Goal: Task Accomplishment & Management: Complete application form

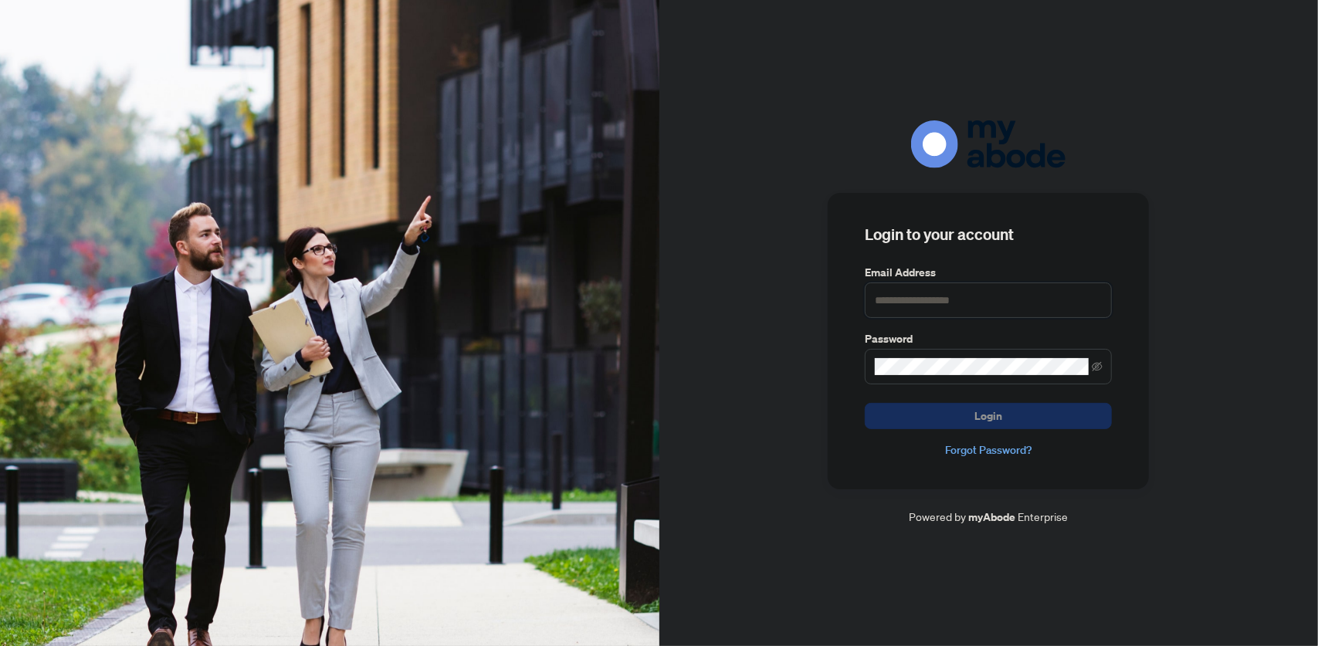
type input "**********"
click at [939, 421] on button "Login" at bounding box center [988, 416] width 247 height 26
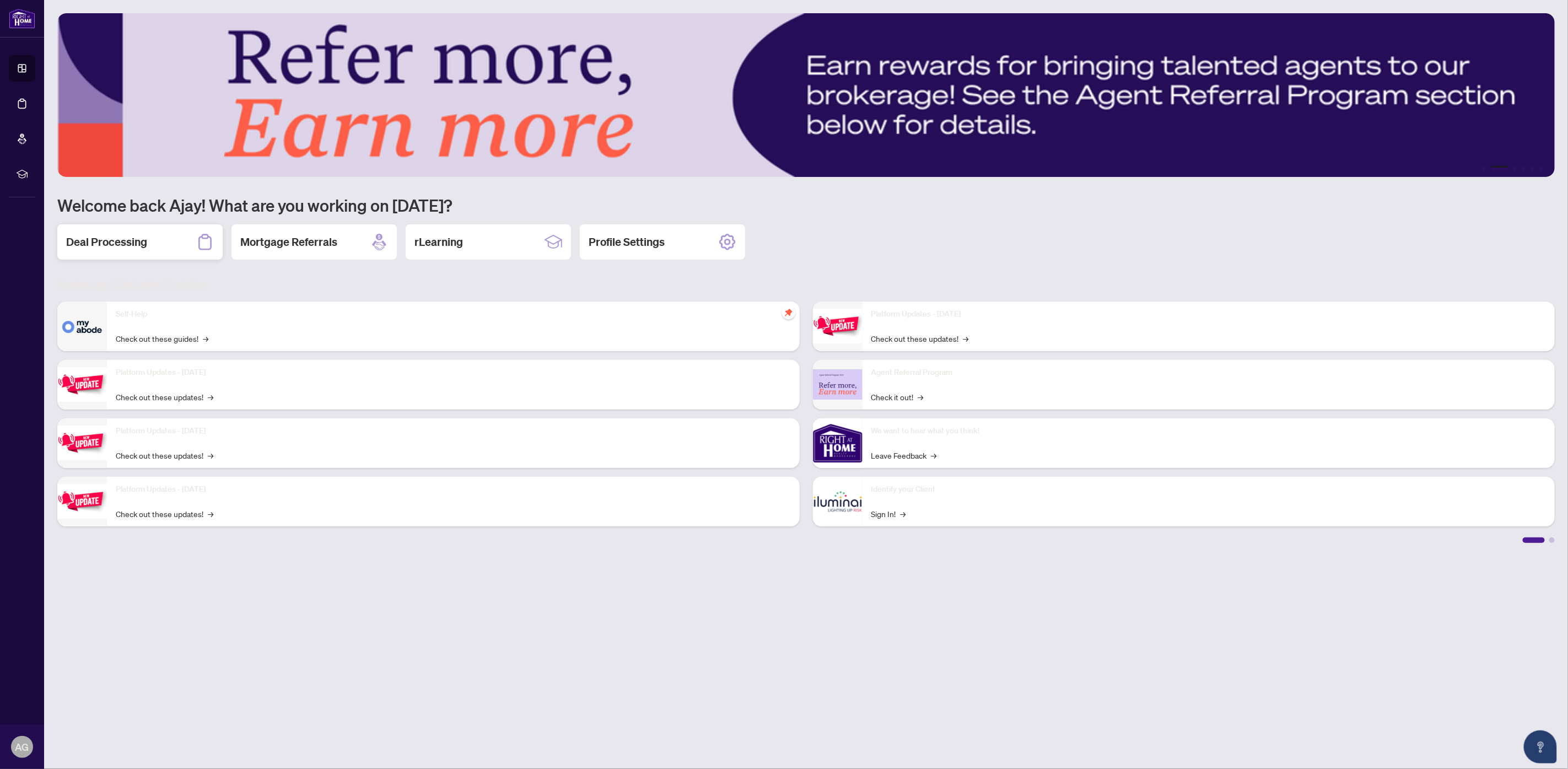
click at [108, 245] on h2 "Deal Processing" at bounding box center [107, 242] width 81 height 16
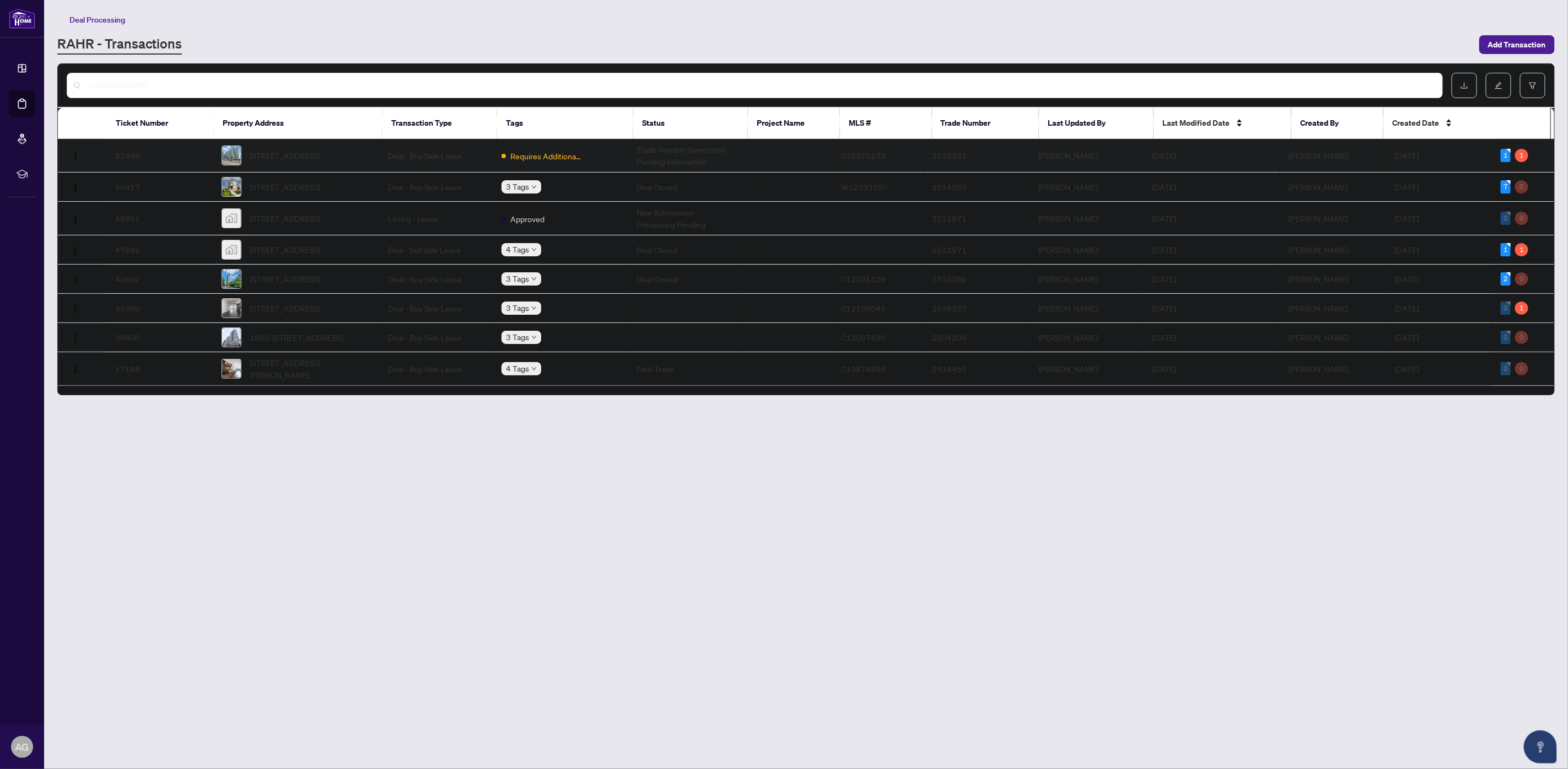
click at [285, 151] on span "[STREET_ADDRESS]" at bounding box center [285, 155] width 71 height 12
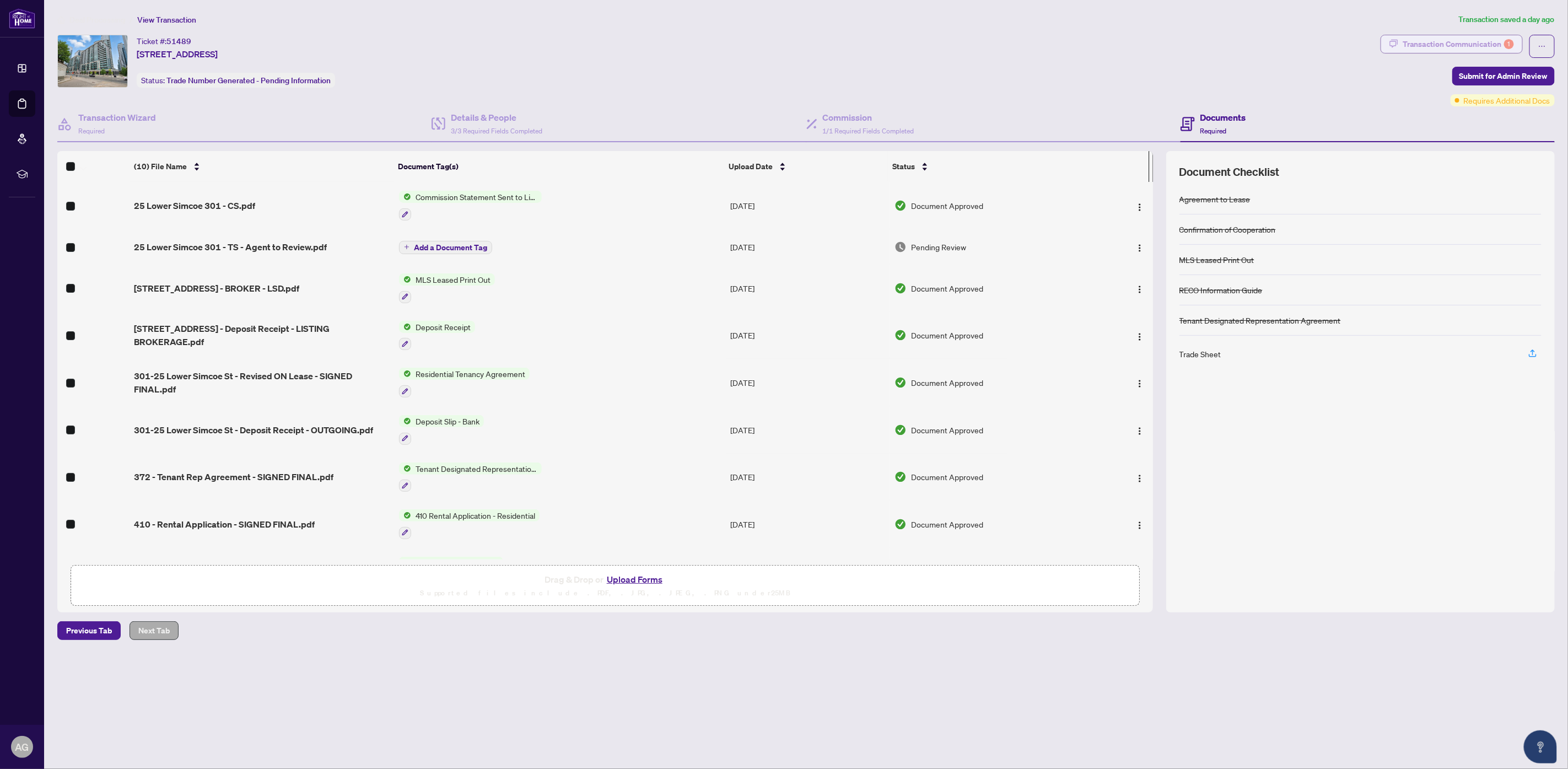
click at [1422, 52] on div "Transaction Communication 1" at bounding box center [1459, 44] width 111 height 18
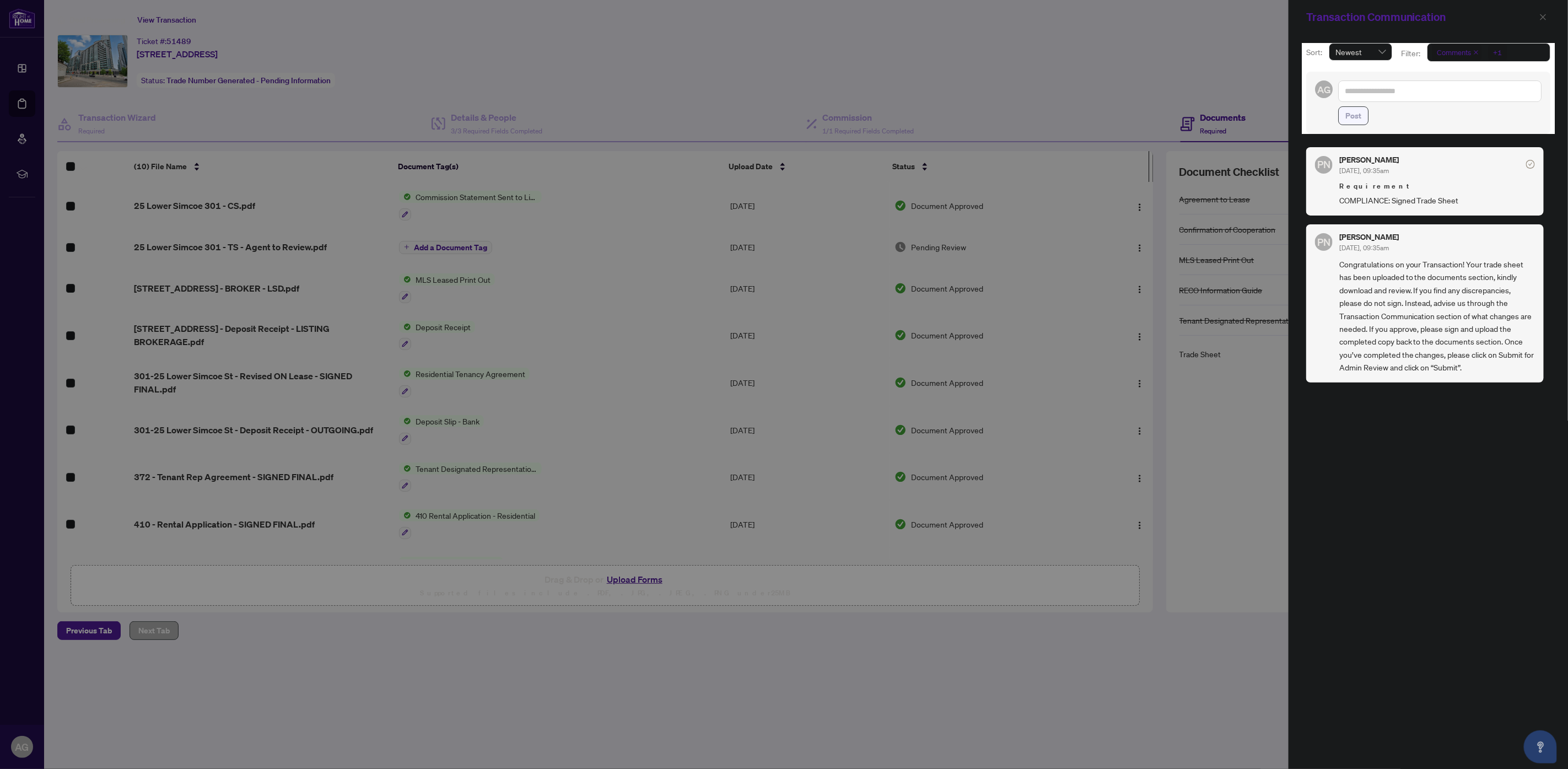
click at [532, 691] on div at bounding box center [784, 384] width 1568 height 769
click at [1174, 74] on div at bounding box center [784, 384] width 1568 height 769
click at [1539, 13] on button "button" at bounding box center [1543, 17] width 14 height 14
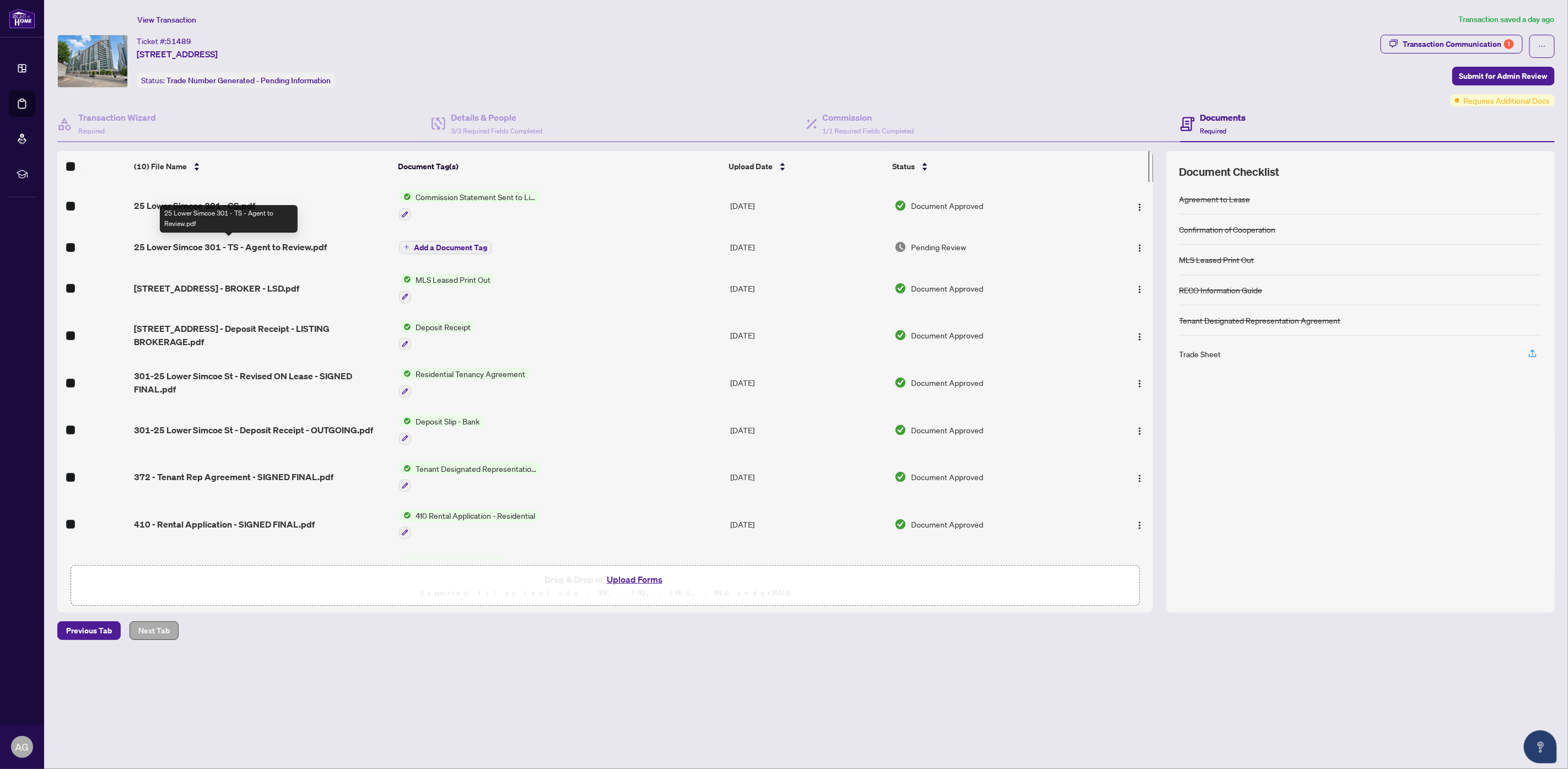
click at [241, 244] on span "25 Lower Simcoe 301 - TS - Agent to Review.pdf" at bounding box center [231, 247] width 193 height 14
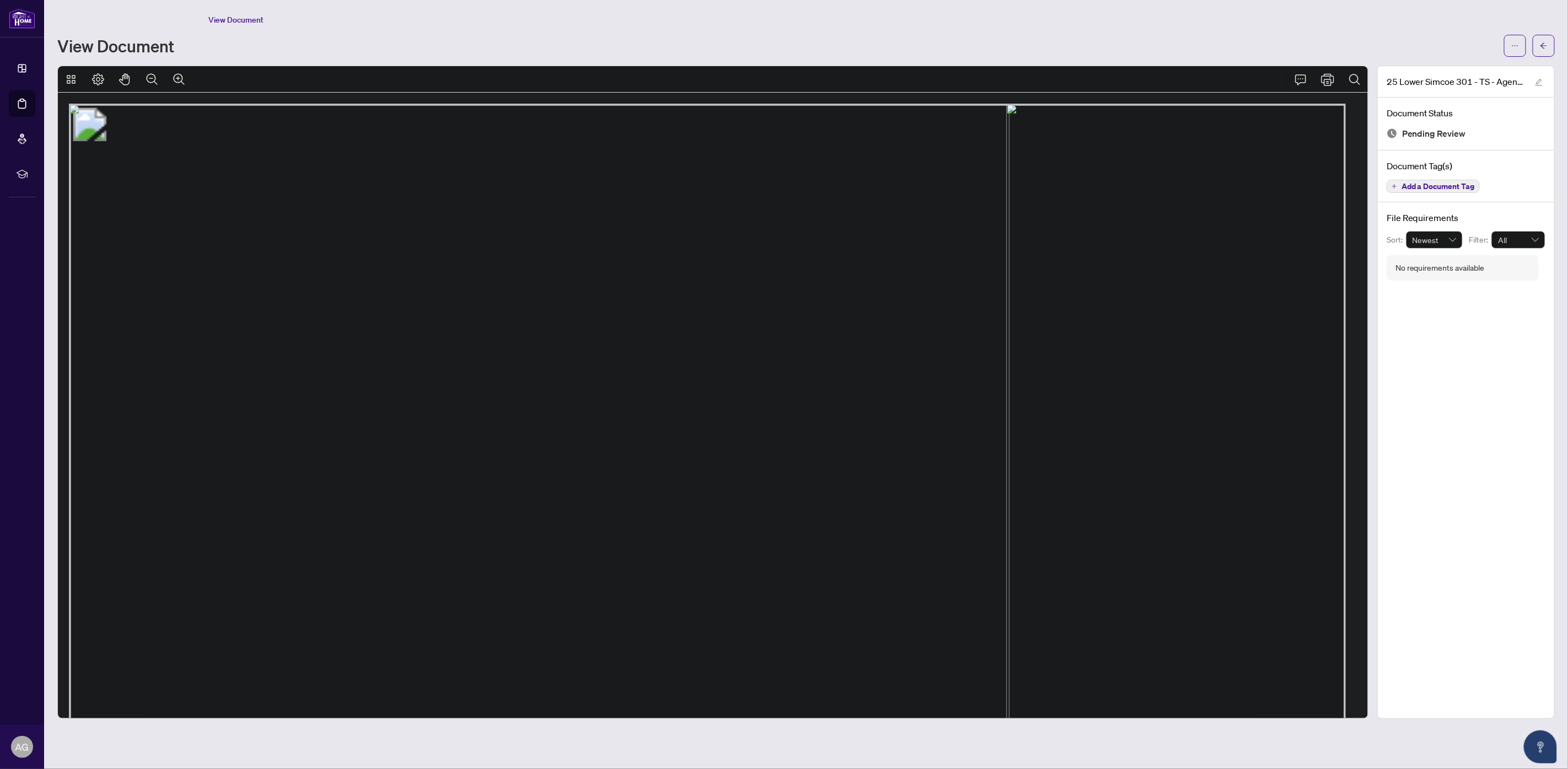
click at [1301, 76] on icon "Comment" at bounding box center [1300, 79] width 14 height 14
click at [1330, 79] on icon "Print" at bounding box center [1327, 79] width 14 height 12
click at [1297, 79] on icon "Comment" at bounding box center [1300, 79] width 14 height 14
click at [1542, 47] on icon "arrow-left" at bounding box center [1544, 46] width 8 height 8
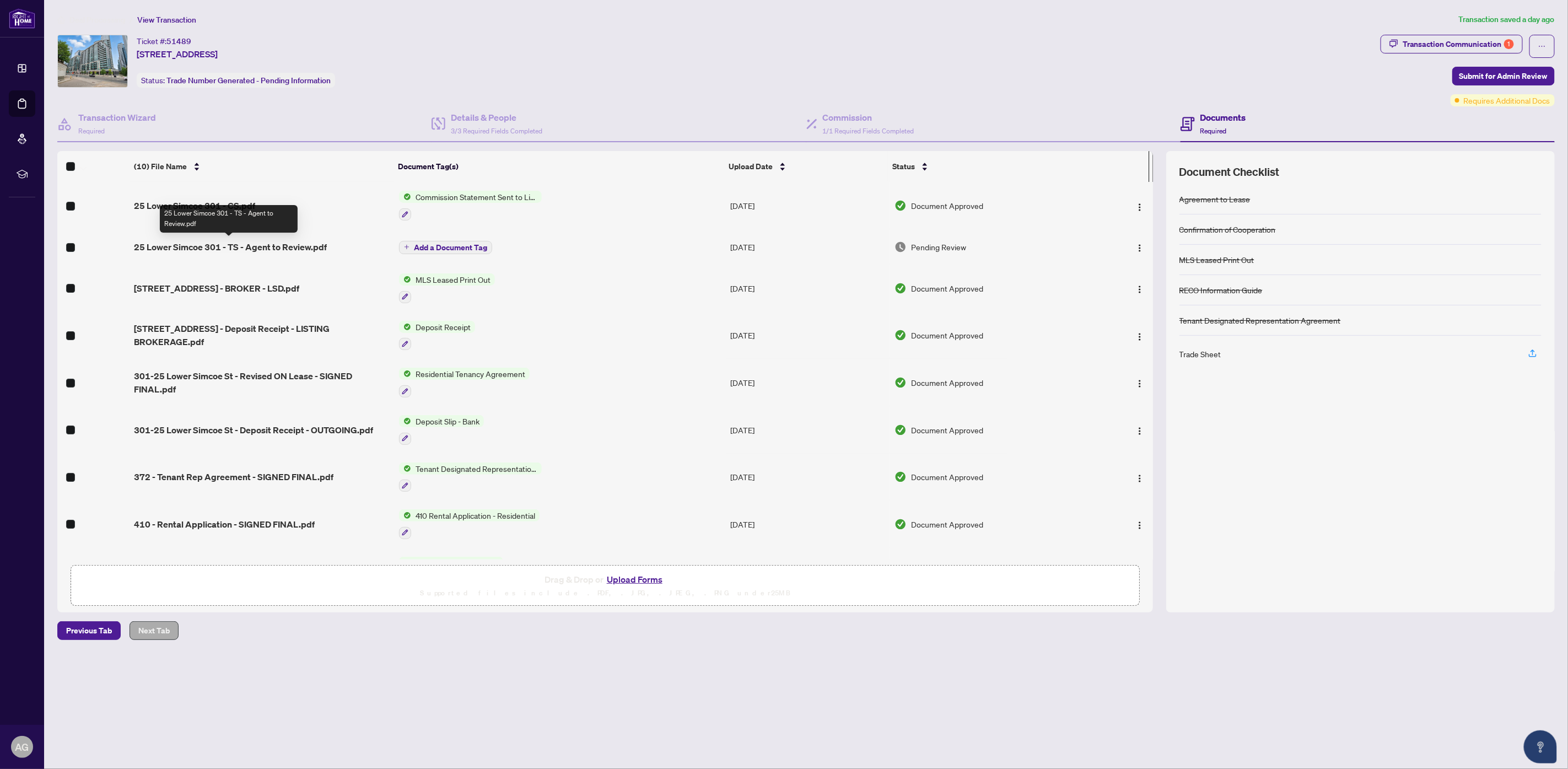
click at [249, 243] on span "25 Lower Simcoe 301 - TS - Agent to Review.pdf" at bounding box center [231, 247] width 193 height 14
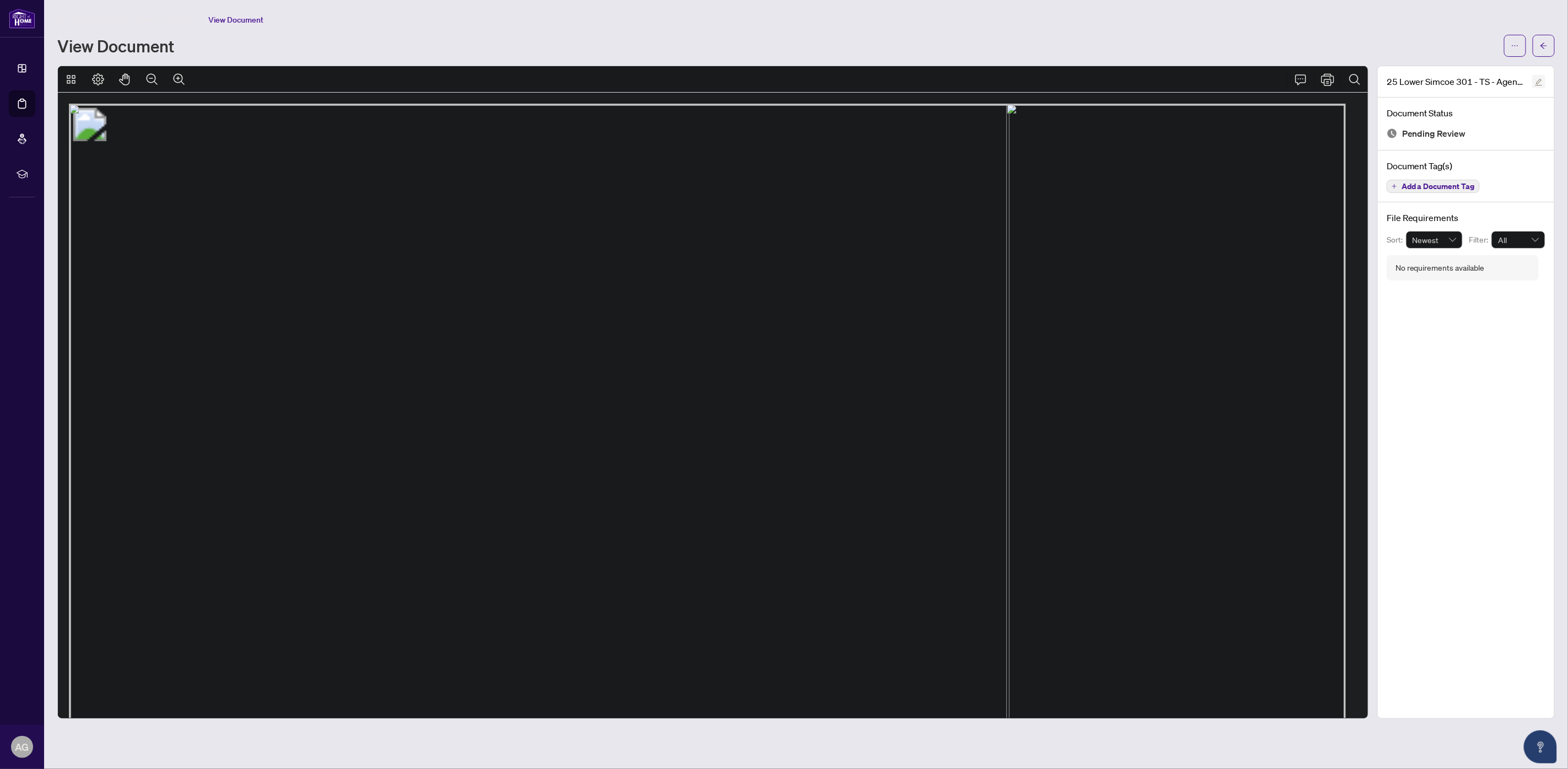
click at [1539, 80] on icon "edit" at bounding box center [1539, 82] width 7 height 7
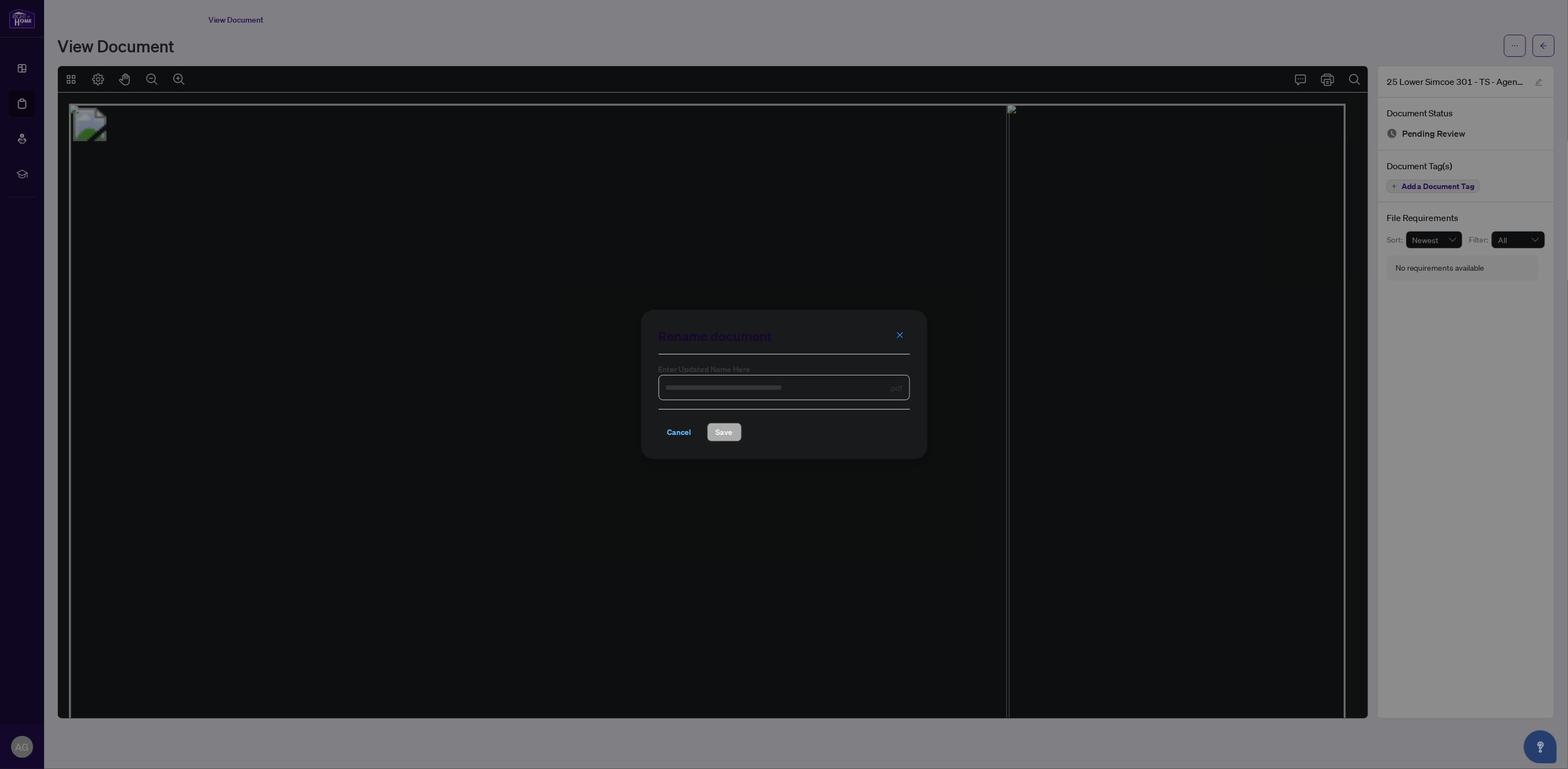
click at [683, 428] on span "Cancel" at bounding box center [679, 432] width 24 height 18
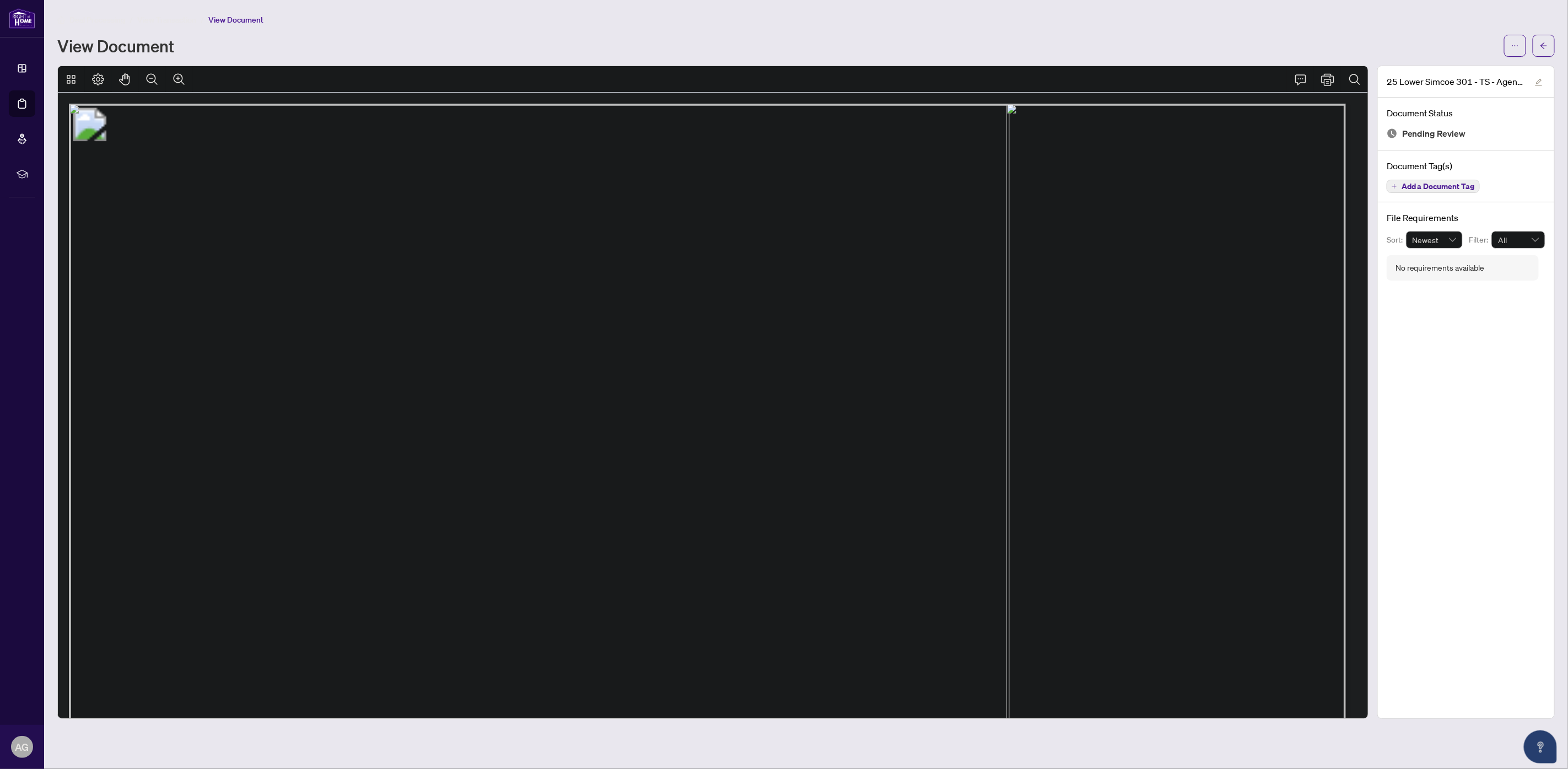
click at [91, 76] on button "Page Layout" at bounding box center [98, 79] width 26 height 26
click at [1507, 47] on button "button" at bounding box center [1515, 46] width 22 height 22
click at [1467, 71] on span "Download" at bounding box center [1475, 70] width 84 height 12
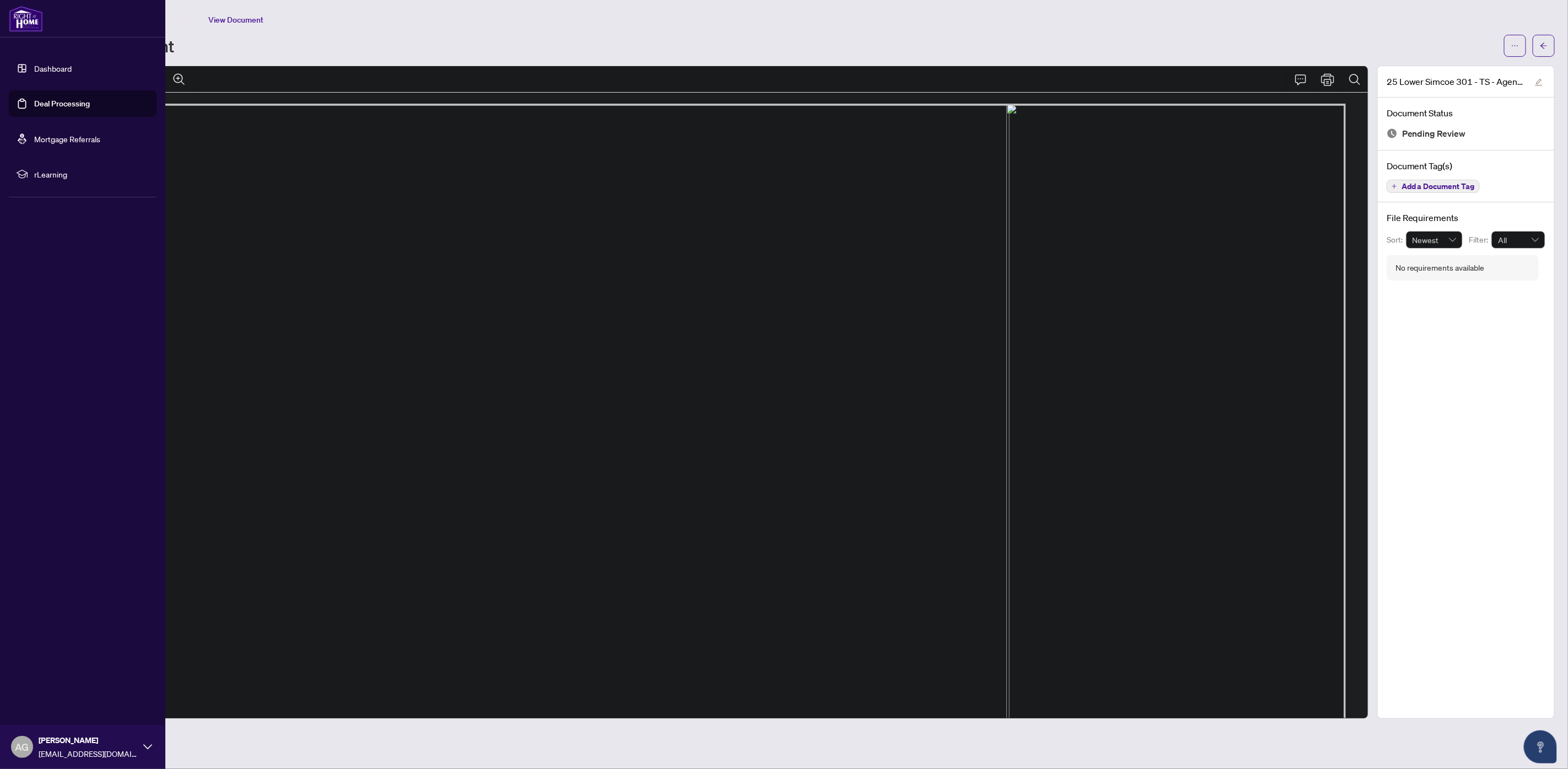
click at [33, 20] on img at bounding box center [26, 19] width 34 height 26
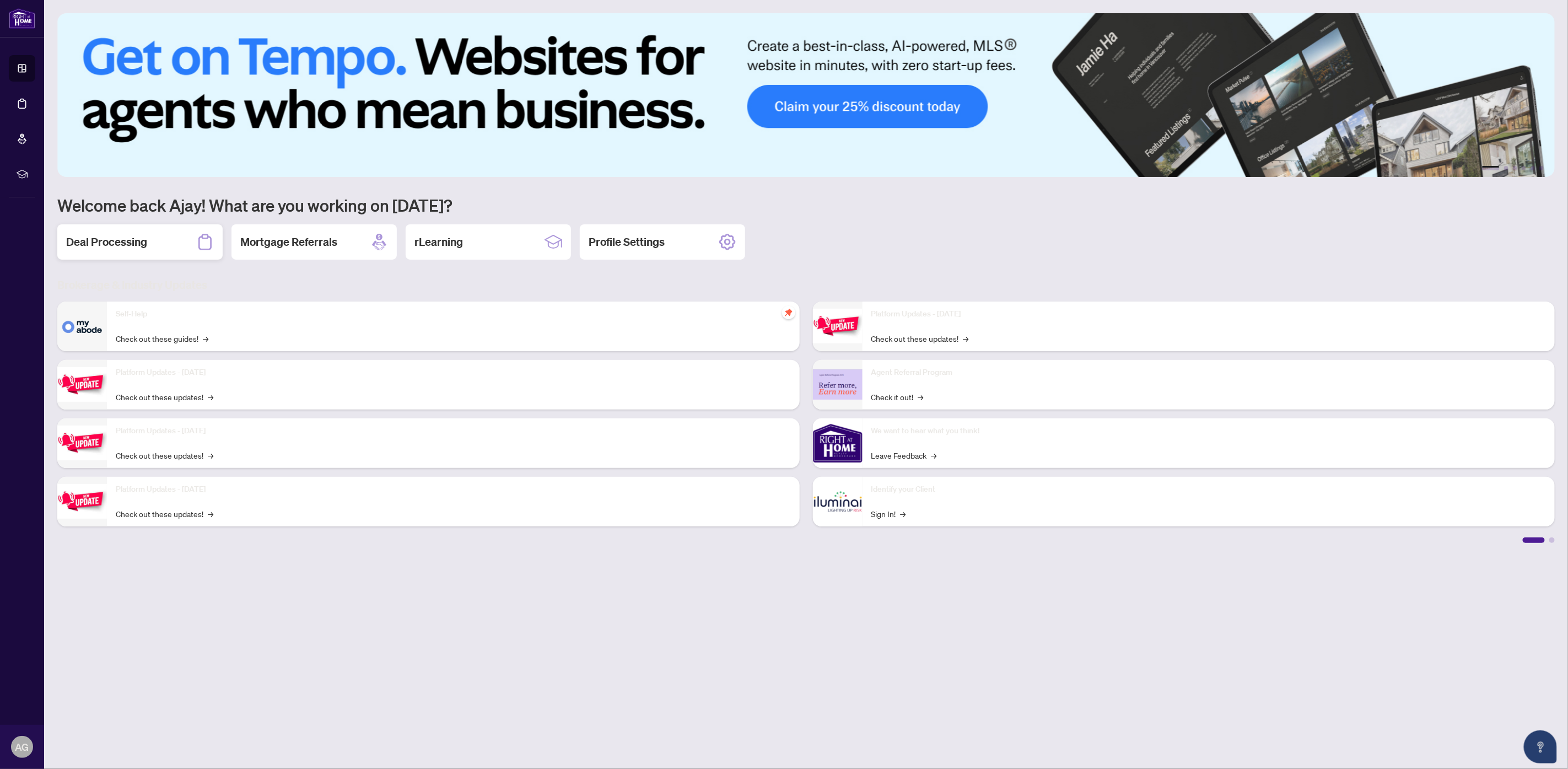
click at [107, 240] on h2 "Deal Processing" at bounding box center [107, 242] width 81 height 16
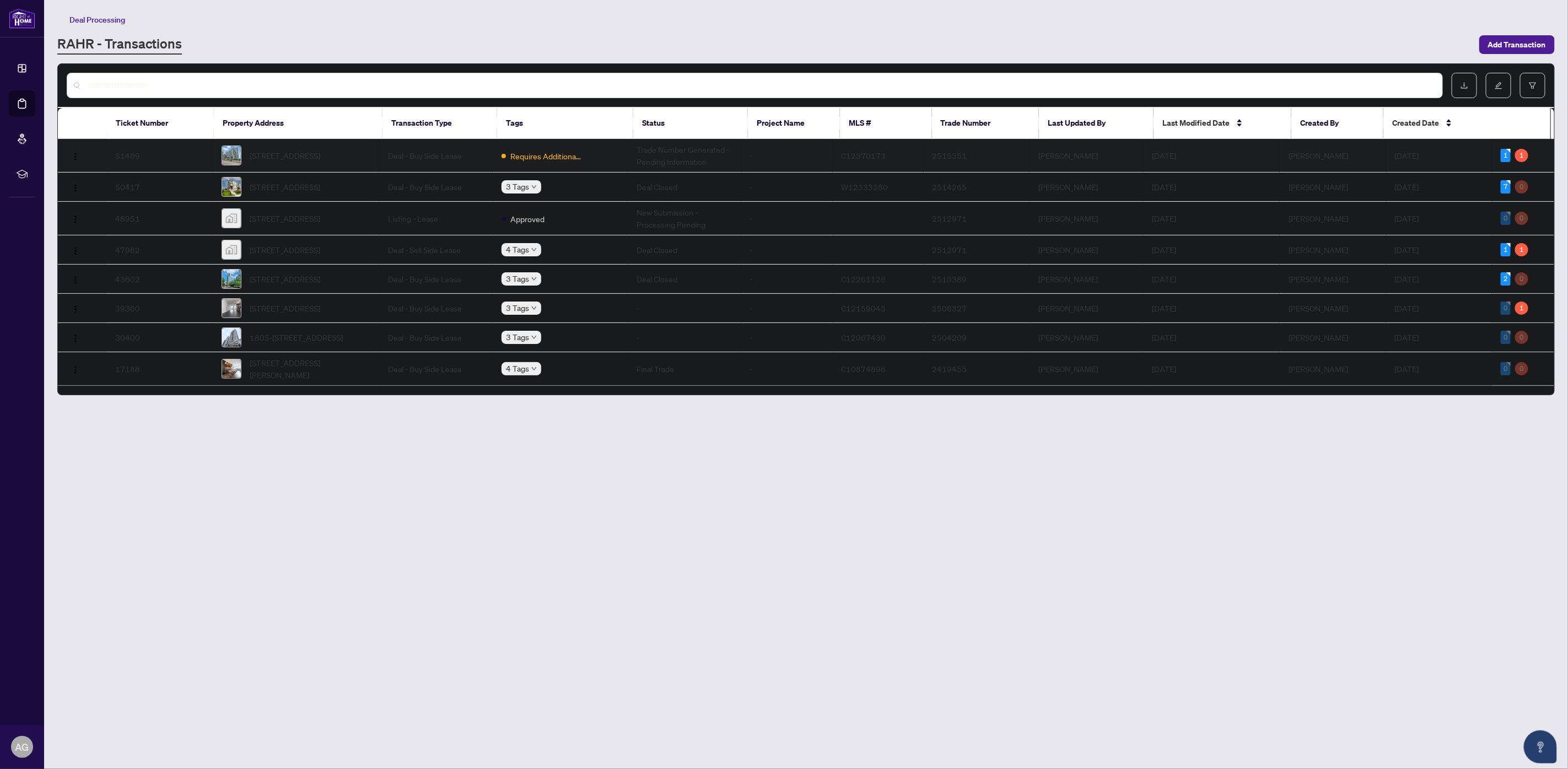
click at [320, 156] on span "[STREET_ADDRESS]" at bounding box center [285, 155] width 71 height 12
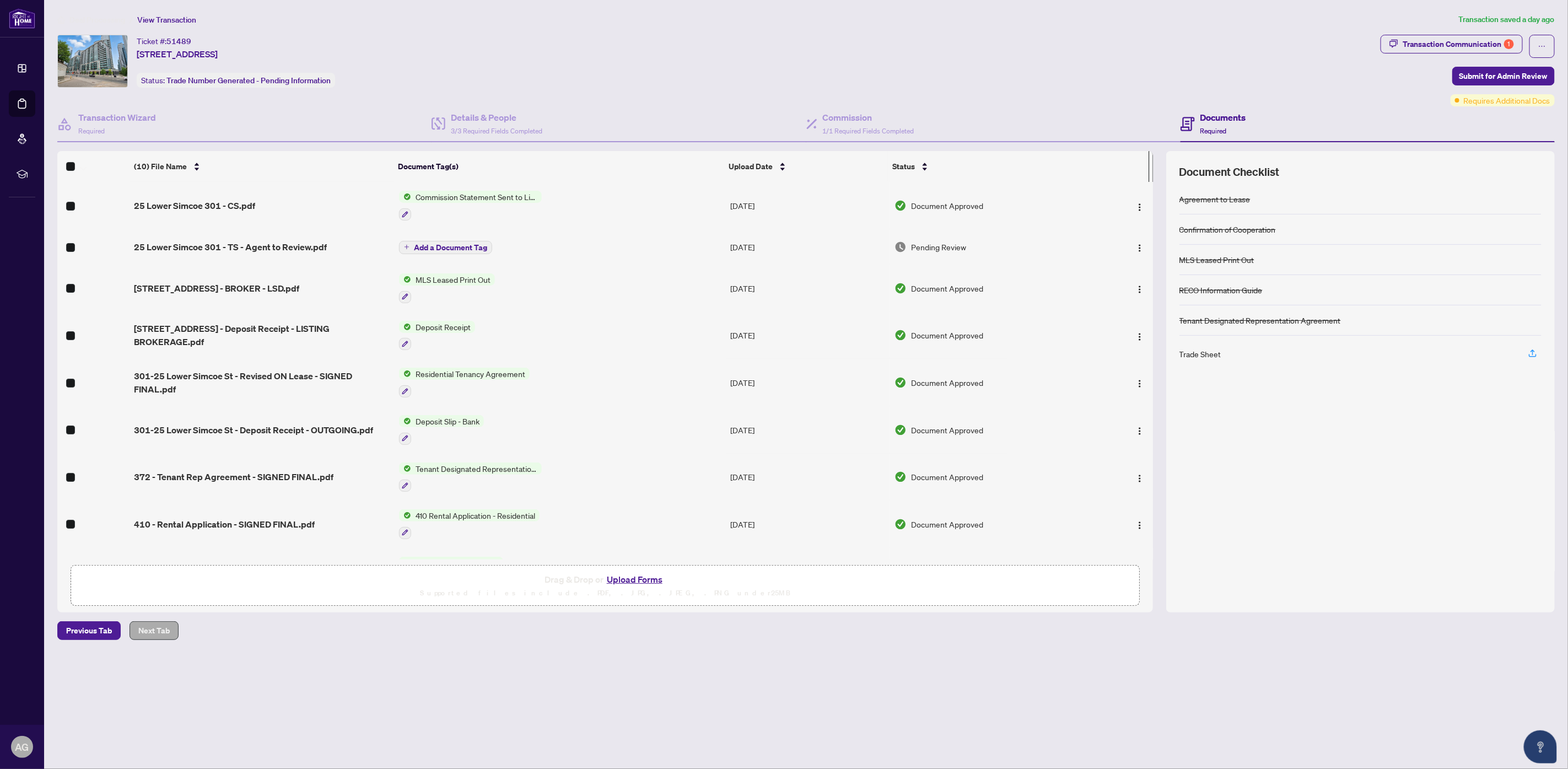
click at [621, 576] on button "Upload Forms" at bounding box center [634, 580] width 62 height 14
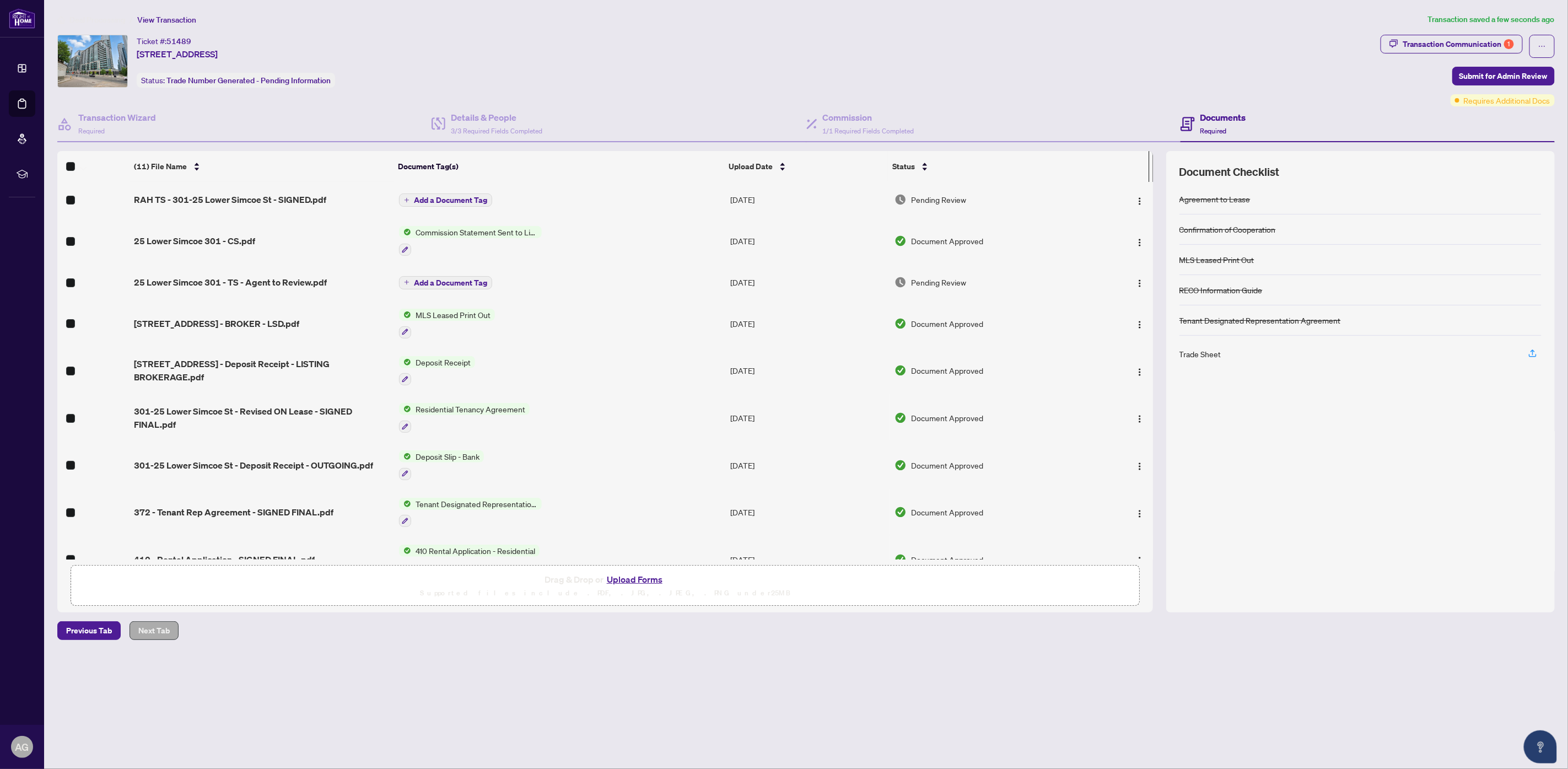
click at [470, 197] on span "Add a Document Tag" at bounding box center [450, 200] width 74 height 8
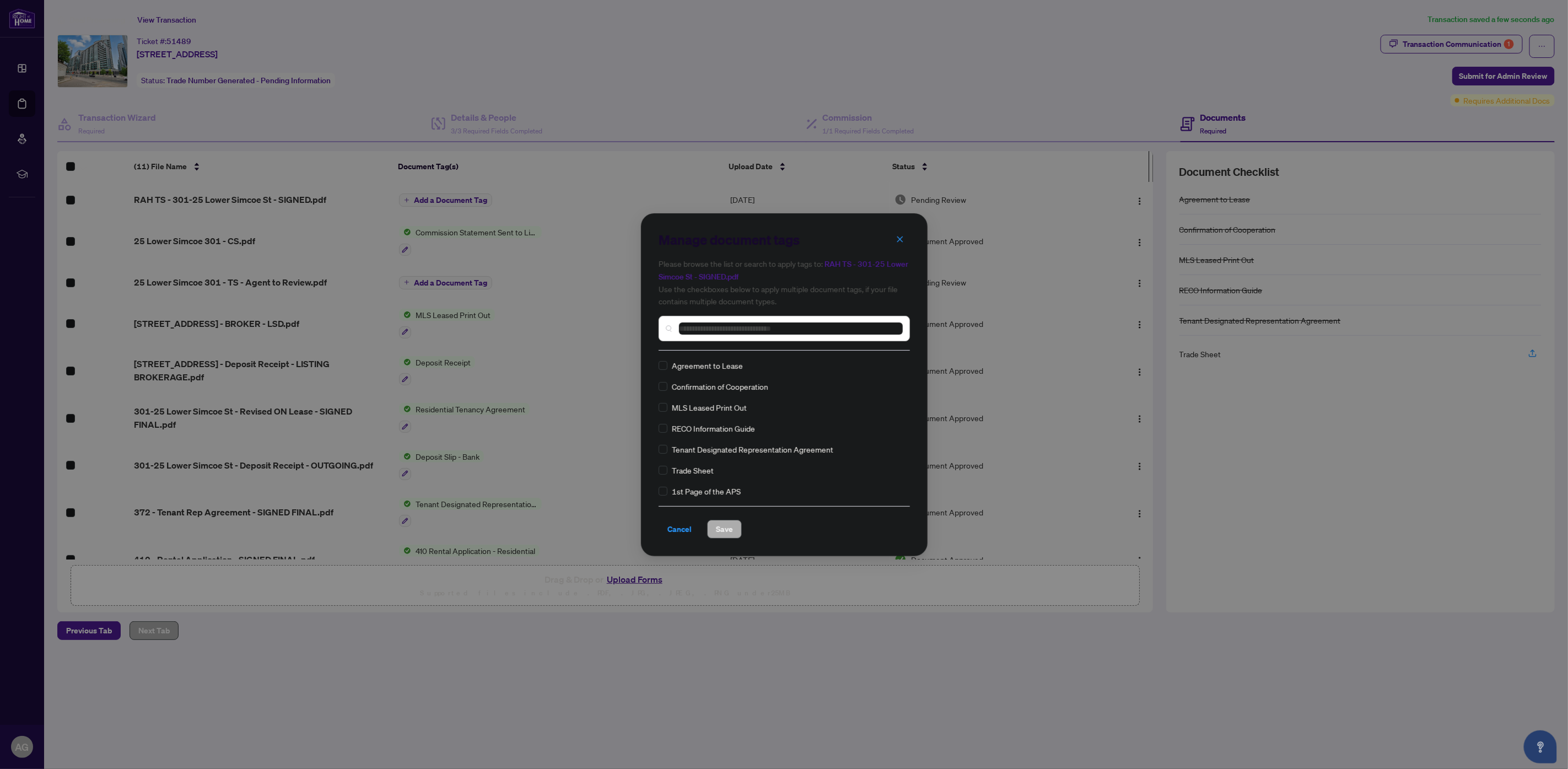
click at [690, 332] on input "text" at bounding box center [790, 328] width 221 height 12
click at [722, 533] on span "Save" at bounding box center [724, 529] width 17 height 18
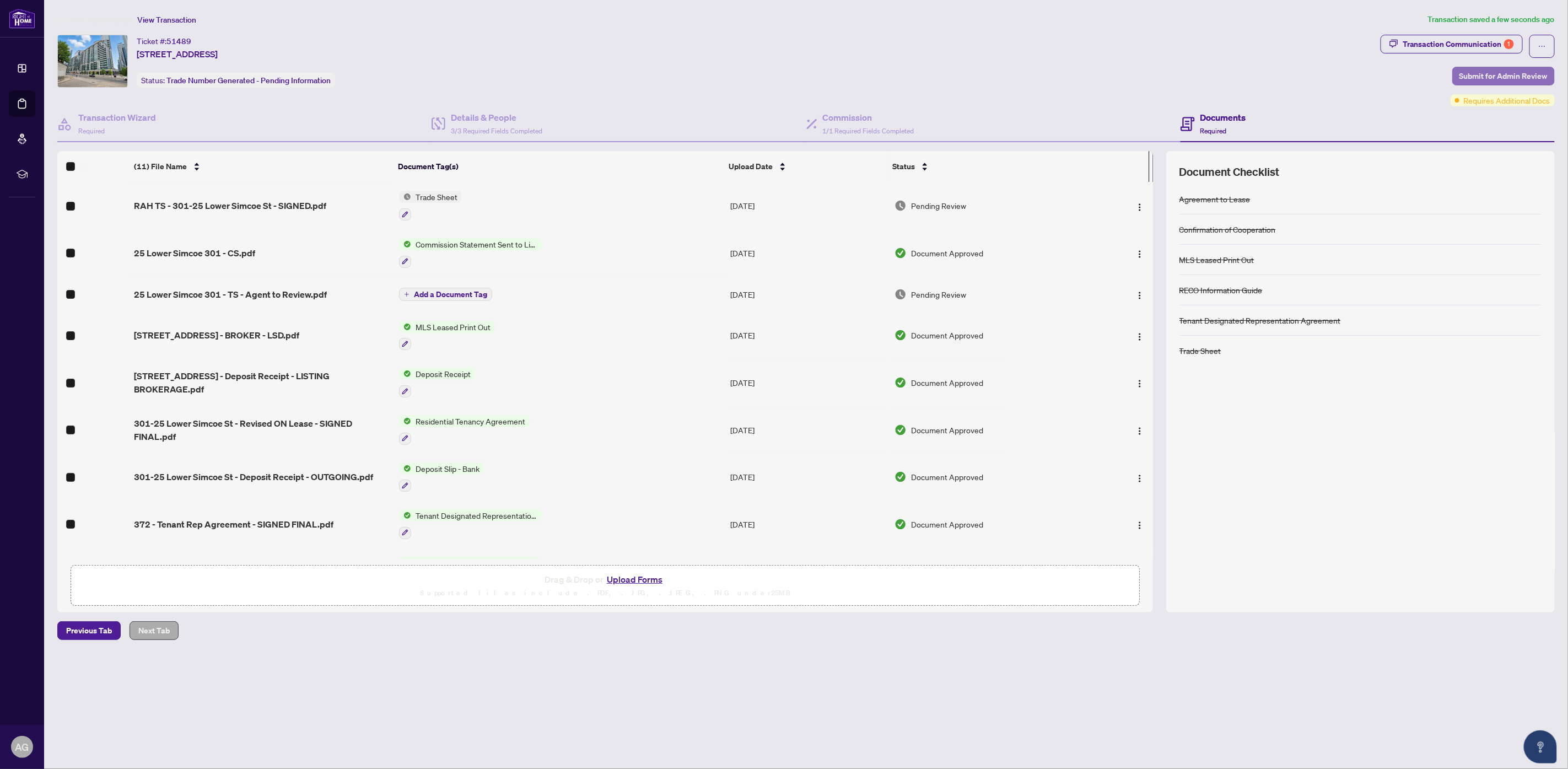
click at [1486, 79] on span "Submit for Admin Review" at bounding box center [1504, 76] width 88 height 18
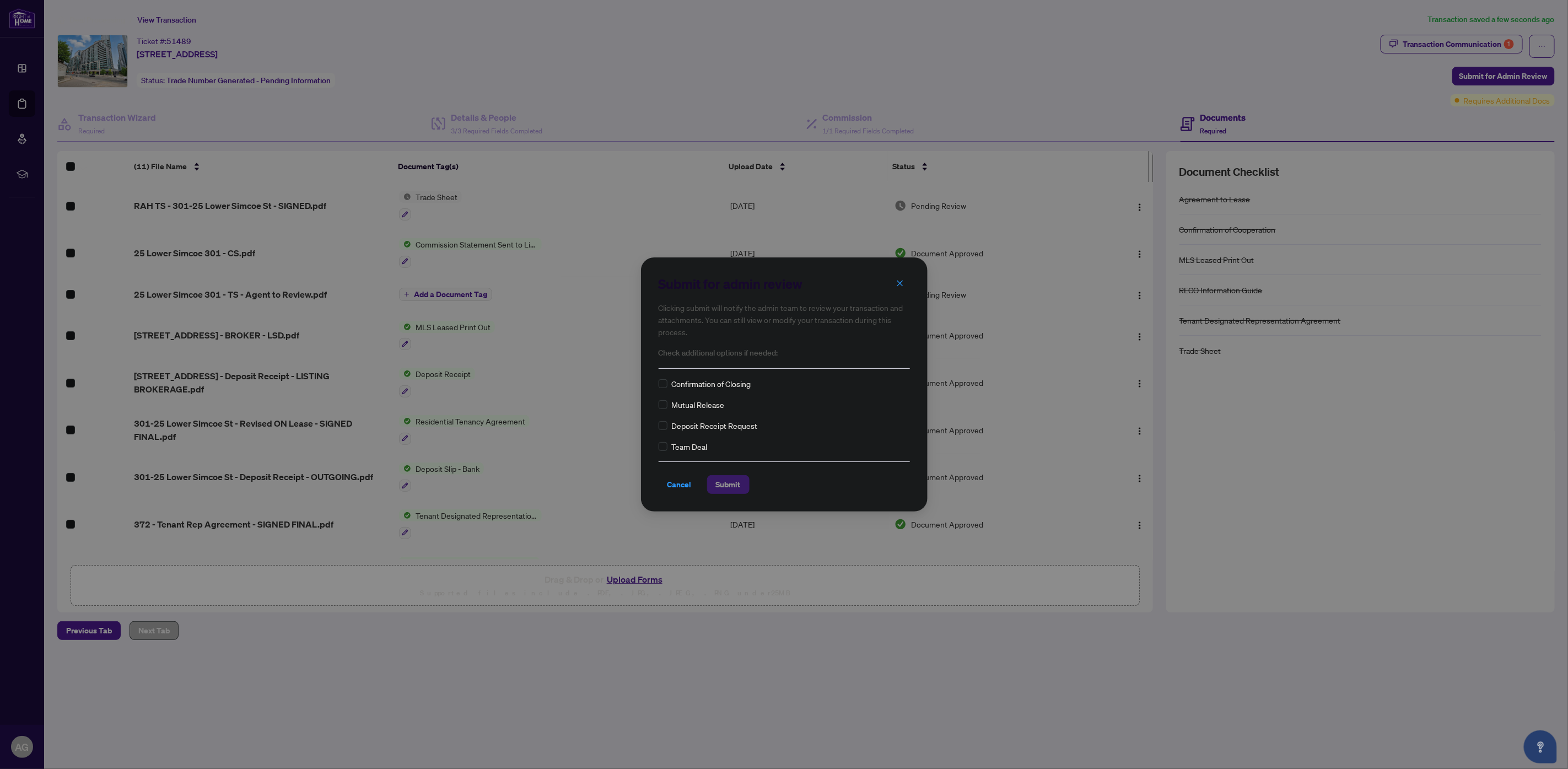
click at [735, 485] on span "Submit" at bounding box center [728, 485] width 25 height 18
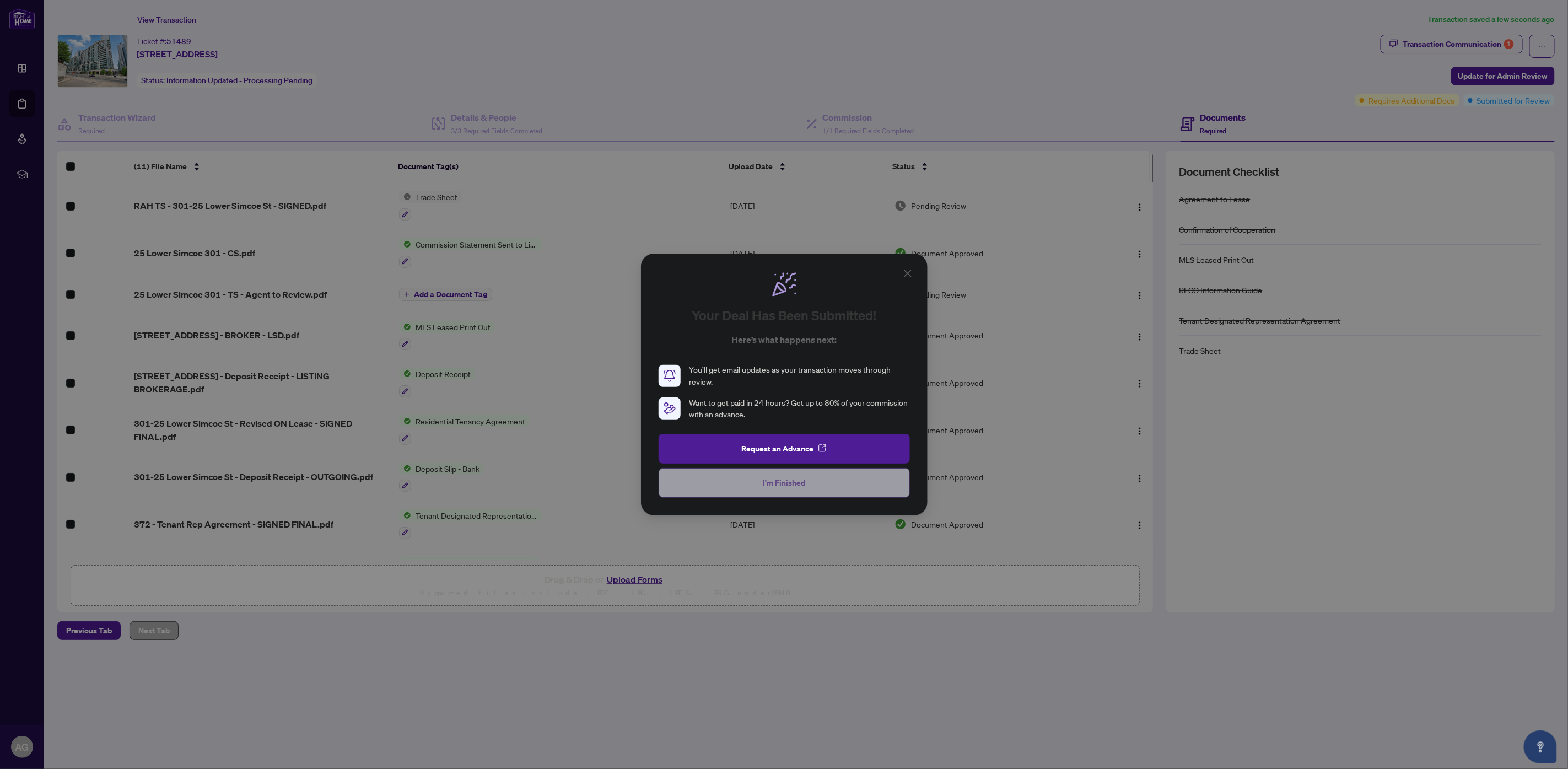
click at [778, 486] on span "I'm Finished" at bounding box center [784, 483] width 42 height 18
